Goal: Information Seeking & Learning: Learn about a topic

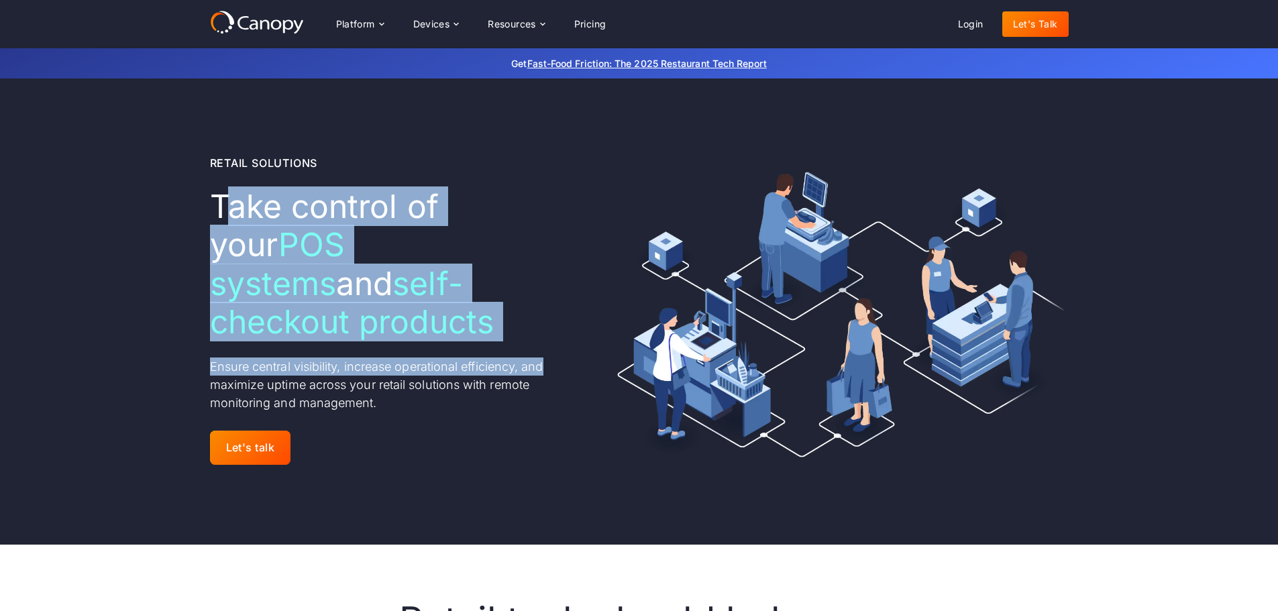
drag, startPoint x: 286, startPoint y: 233, endPoint x: 583, endPoint y: 335, distance: 313.5
click at [583, 335] on div "Retail Solutions Take control of your POS systems and self-checkout products En…" at bounding box center [639, 312] width 859 height 316
click at [514, 304] on h1 "Take control of your POS systems and self-checkout products" at bounding box center [392, 264] width 364 height 154
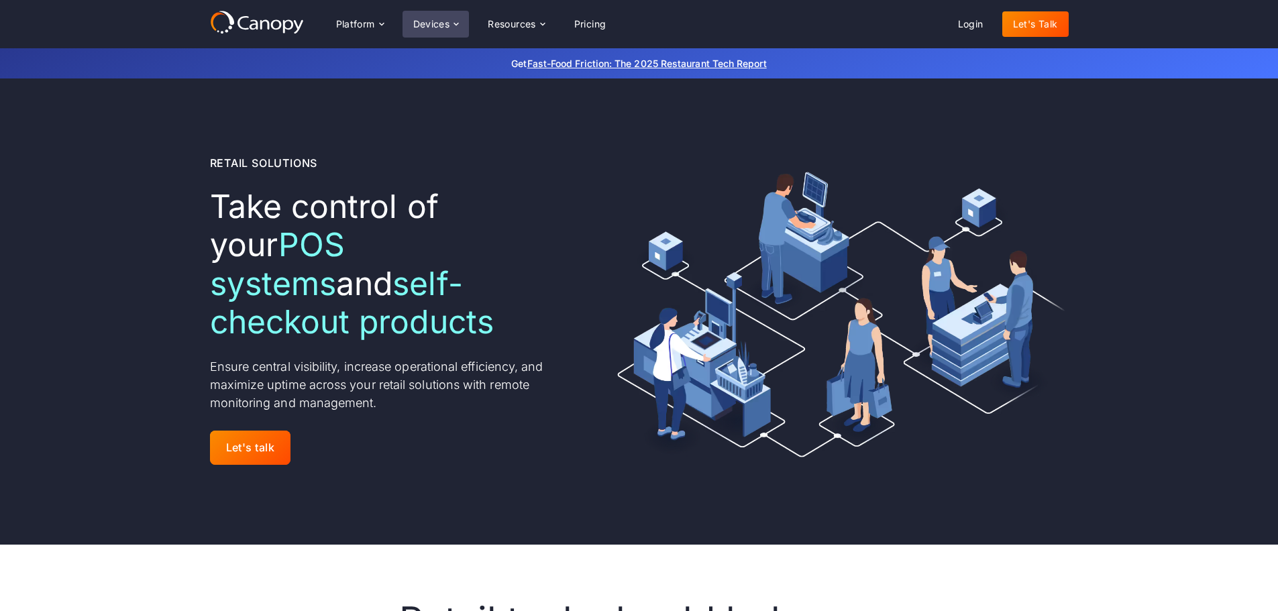
click at [437, 21] on div "Devices" at bounding box center [431, 23] width 37 height 9
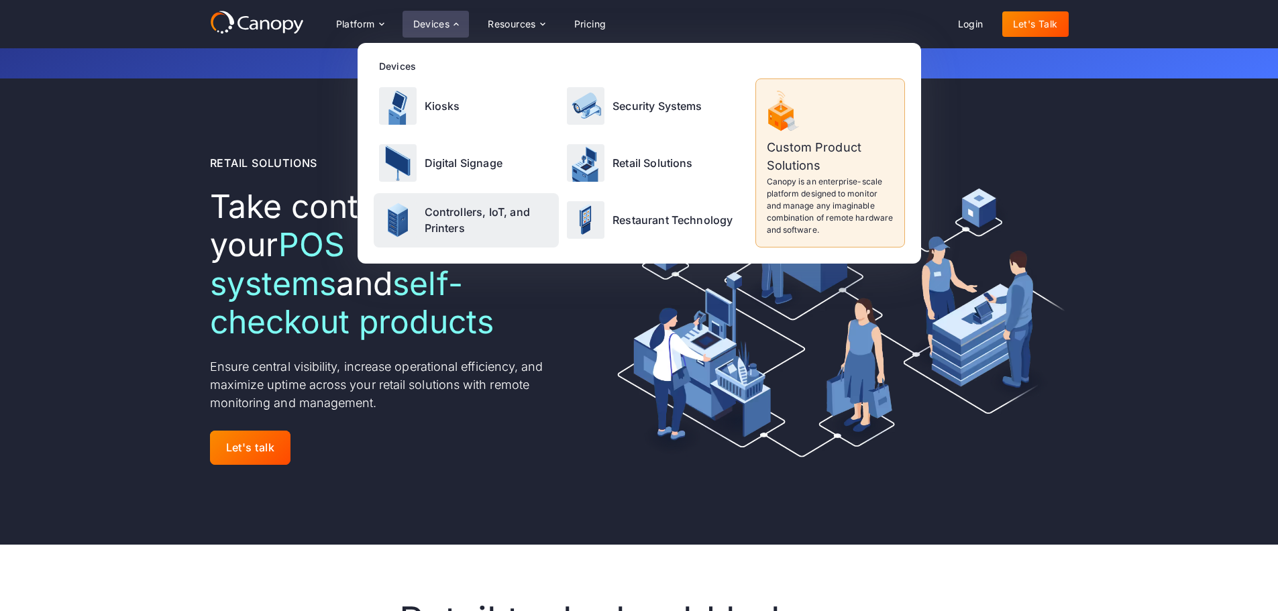
click at [481, 211] on p "Controllers, IoT, and Printers" at bounding box center [489, 220] width 129 height 32
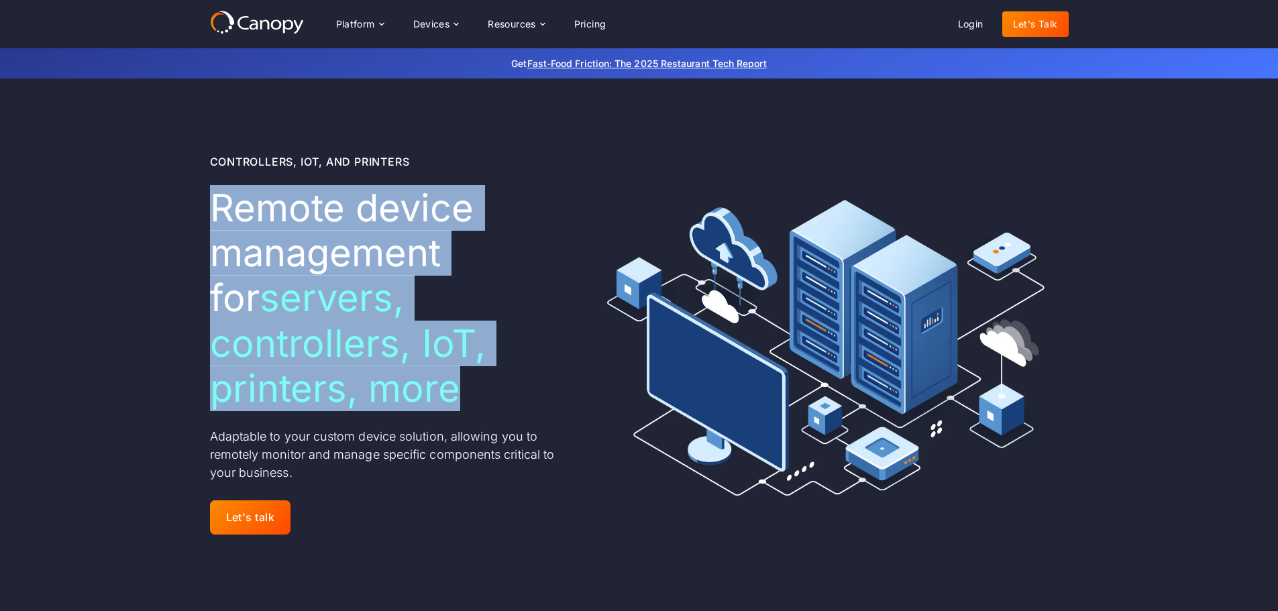
drag, startPoint x: 205, startPoint y: 197, endPoint x: 549, endPoint y: 356, distance: 379.9
click at [549, 356] on div "Controllers, IoT, and Printers Remote device management for servers, controller…" at bounding box center [639, 345] width 1278 height 535
click at [549, 358] on h1 "Remote device management for servers, controllers, IoT, printers, more" at bounding box center [392, 298] width 364 height 225
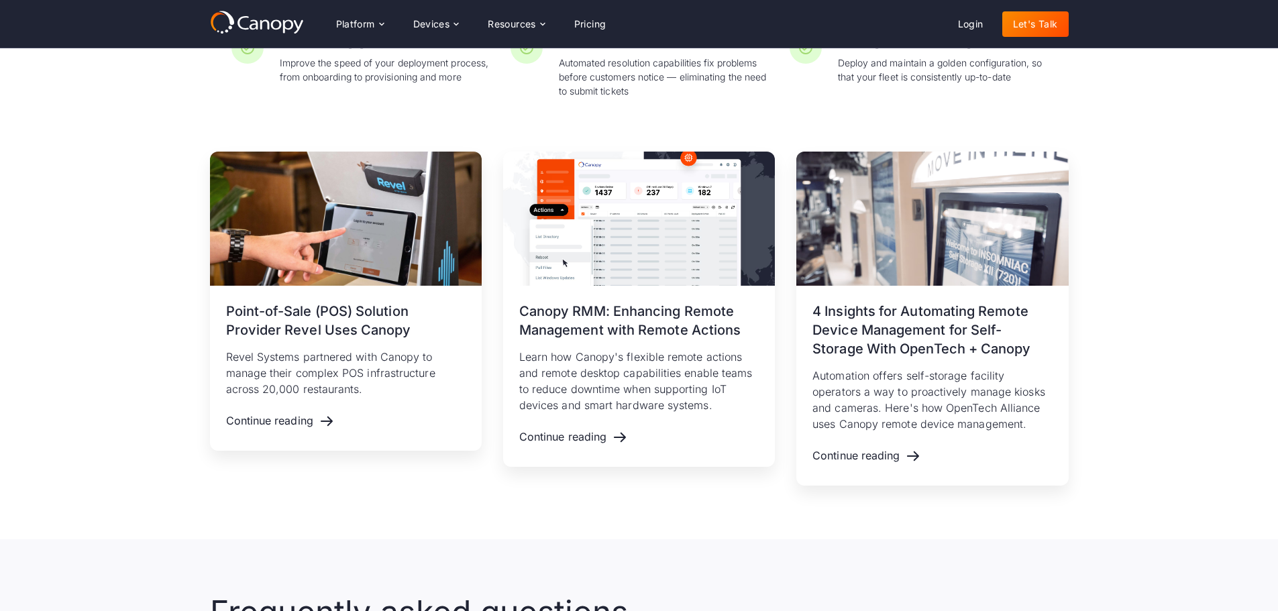
scroll to position [2415, 0]
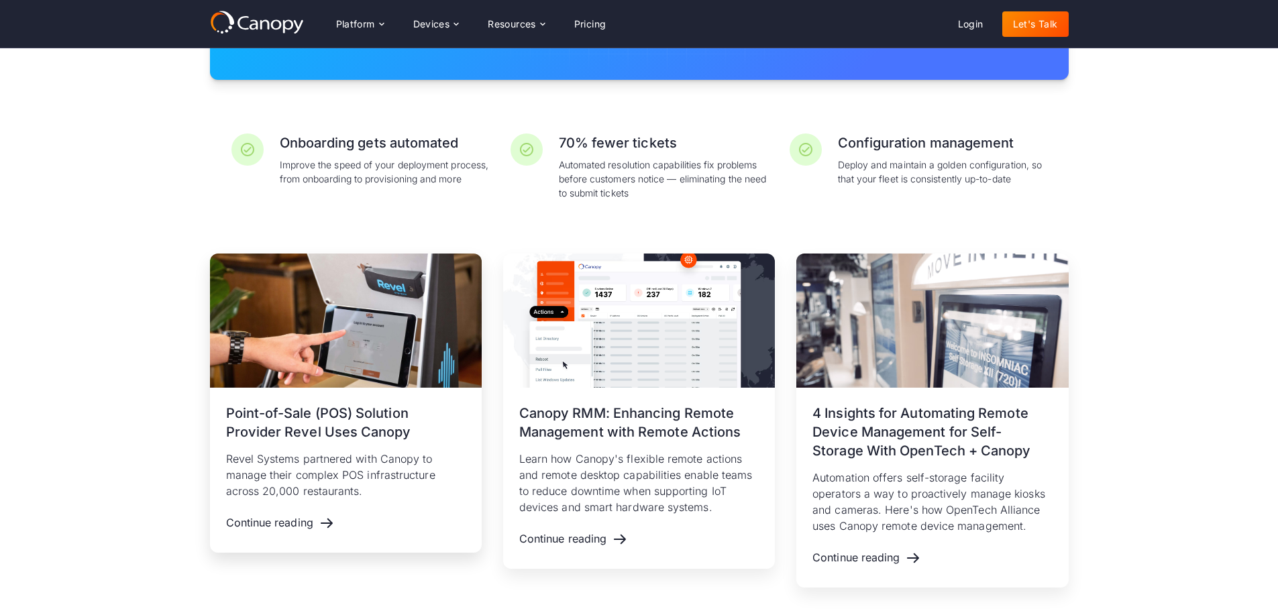
click at [366, 404] on h3 "Point-of-Sale (POS) Solution Provider Revel Uses Canopy" at bounding box center [345, 423] width 239 height 38
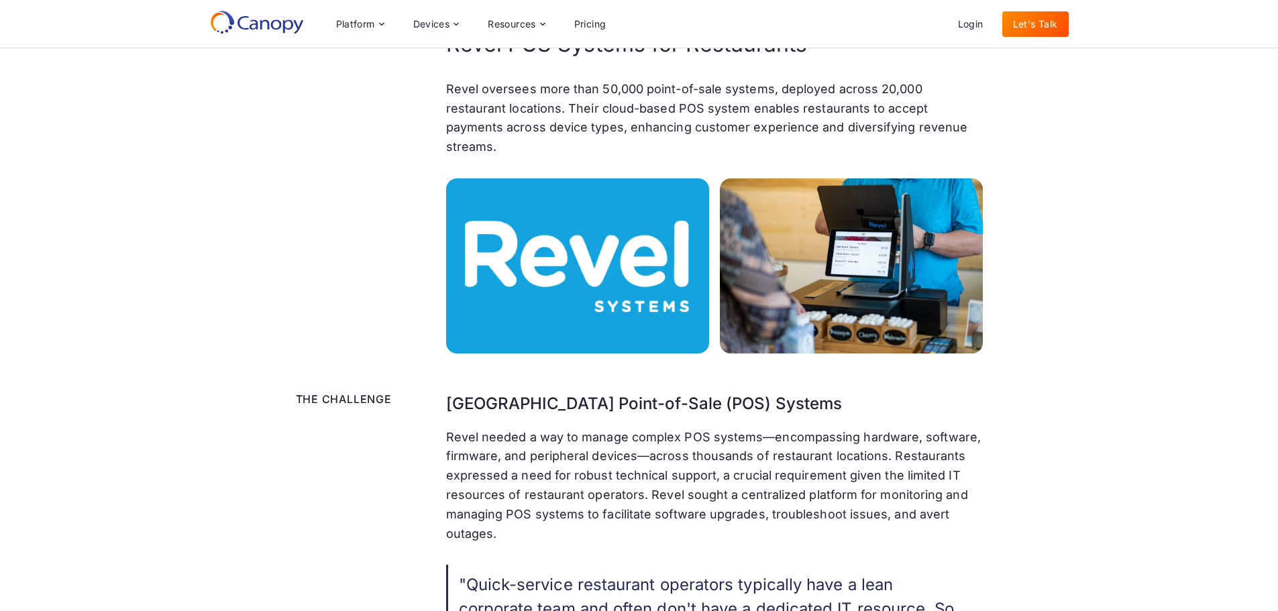
scroll to position [402, 0]
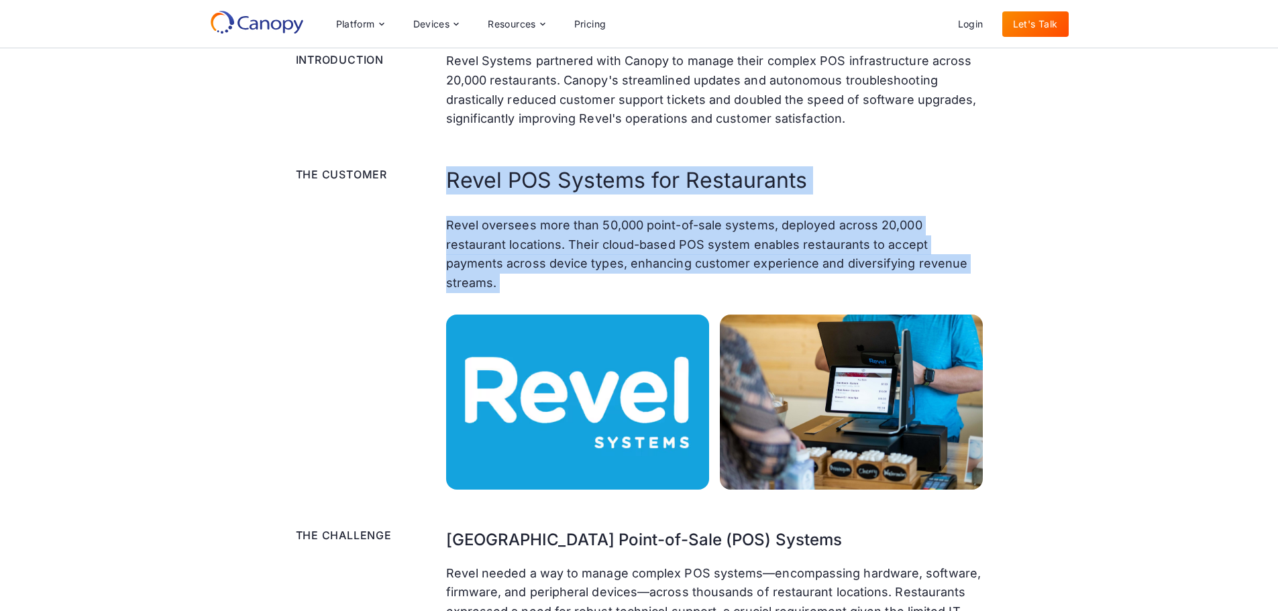
drag, startPoint x: 1068, startPoint y: 284, endPoint x: 1086, endPoint y: 310, distance: 31.8
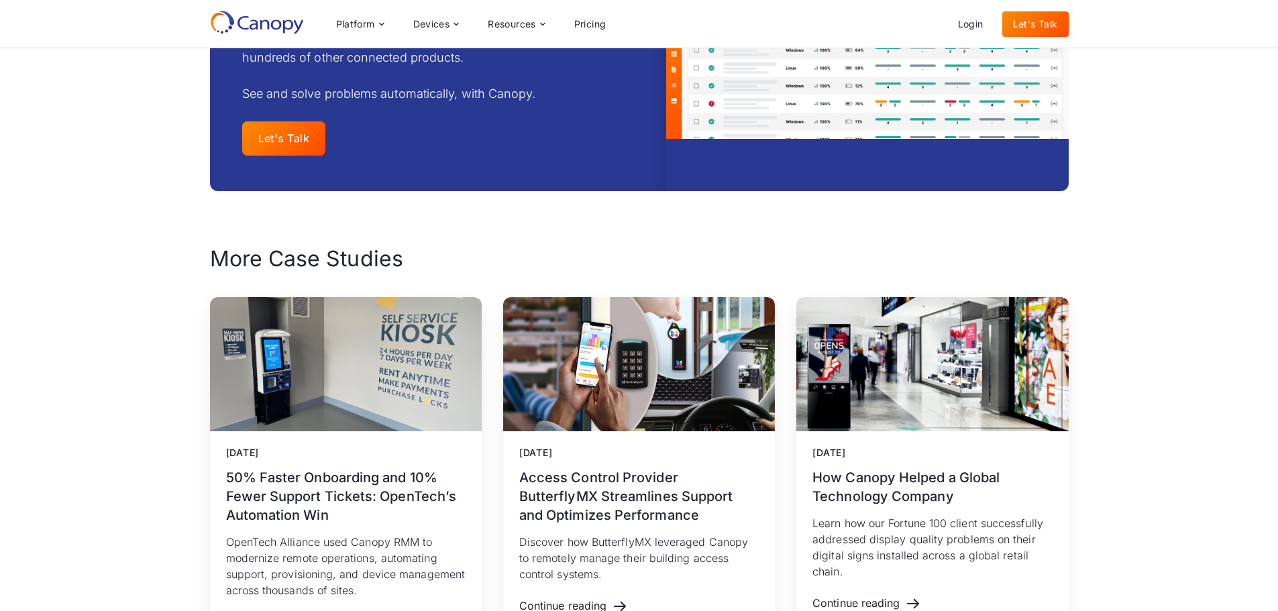
scroll to position [2281, 0]
